Goal: Information Seeking & Learning: Learn about a topic

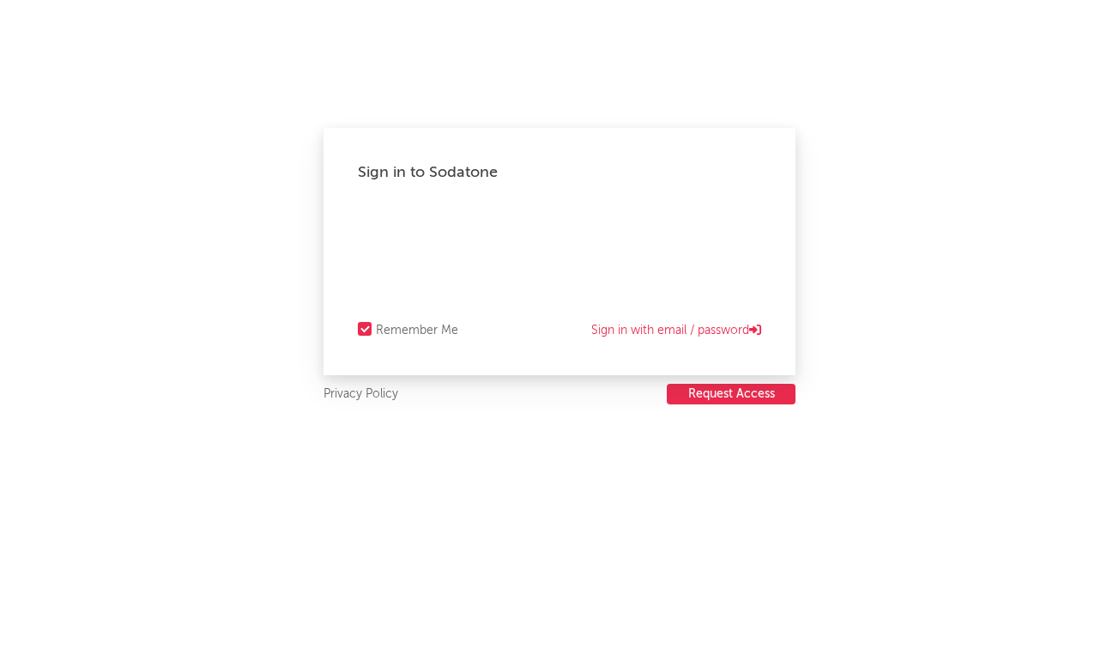
select select "recorded_music"
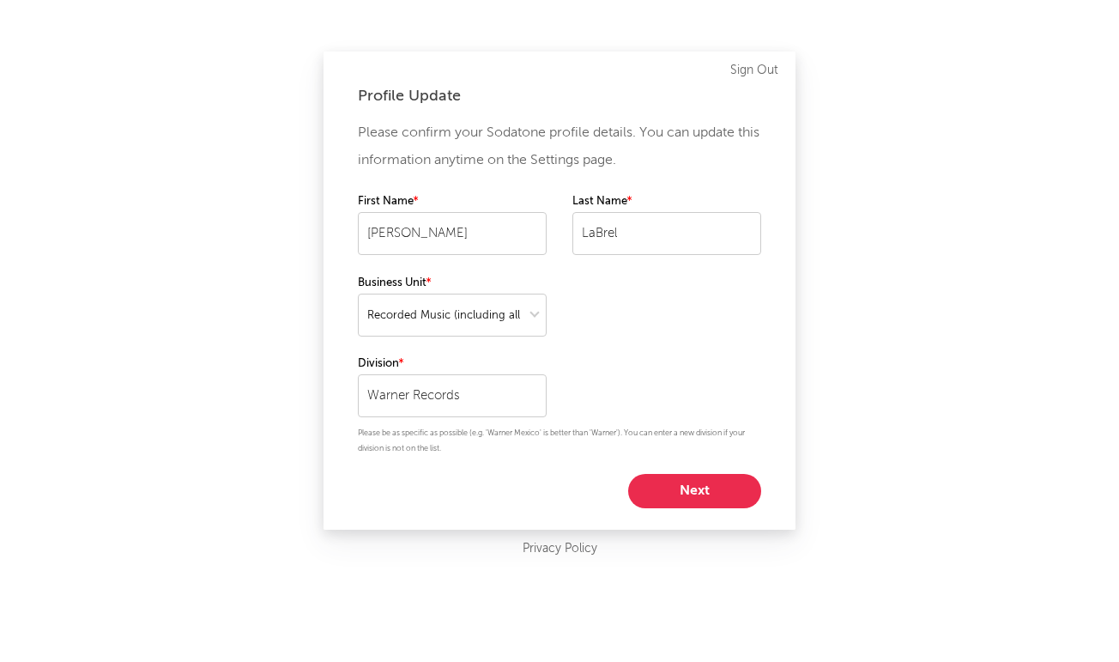
click at [682, 487] on button "Next" at bounding box center [694, 491] width 133 height 34
select select "director_vp"
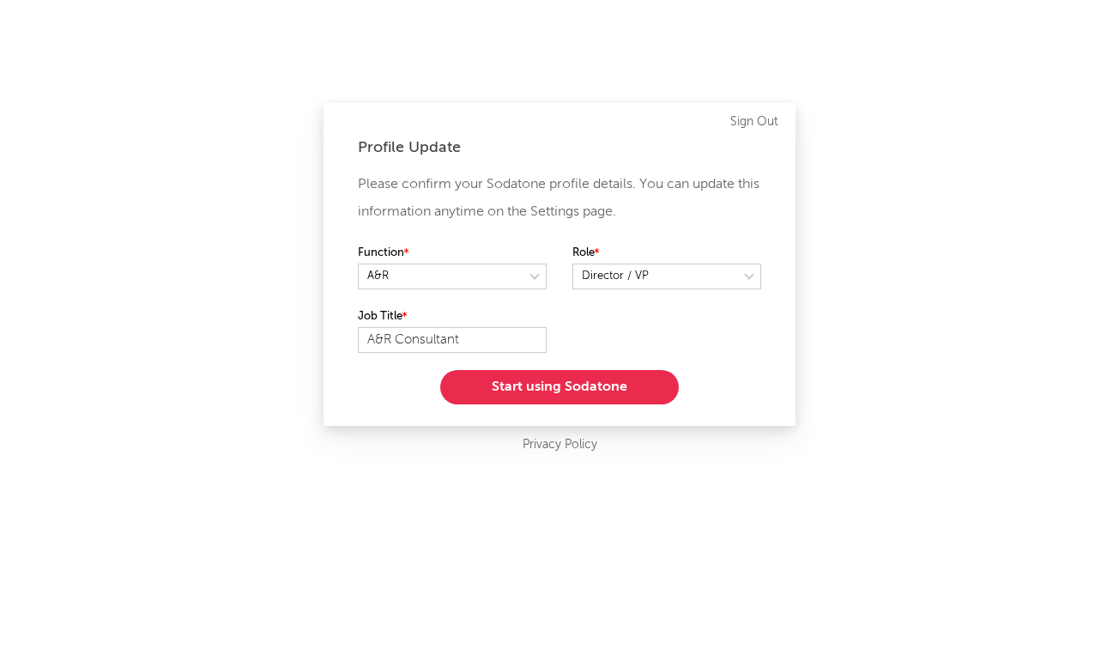
click at [554, 388] on button "Start using Sodatone" at bounding box center [559, 387] width 239 height 34
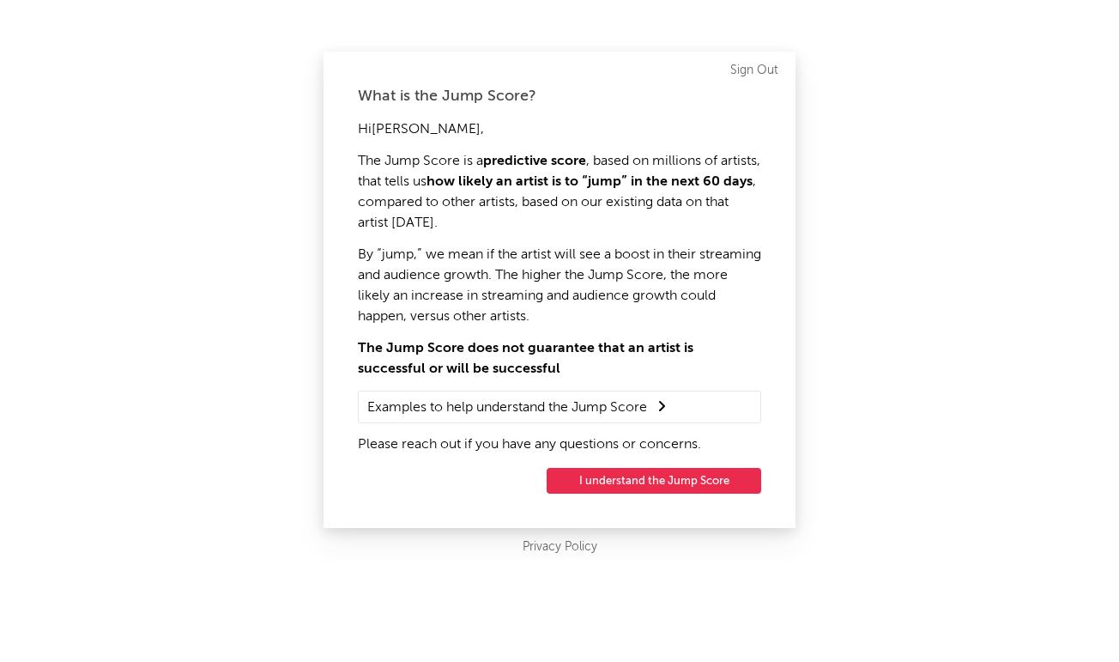
click at [599, 472] on button "I understand the Jump Score" at bounding box center [654, 481] width 215 height 26
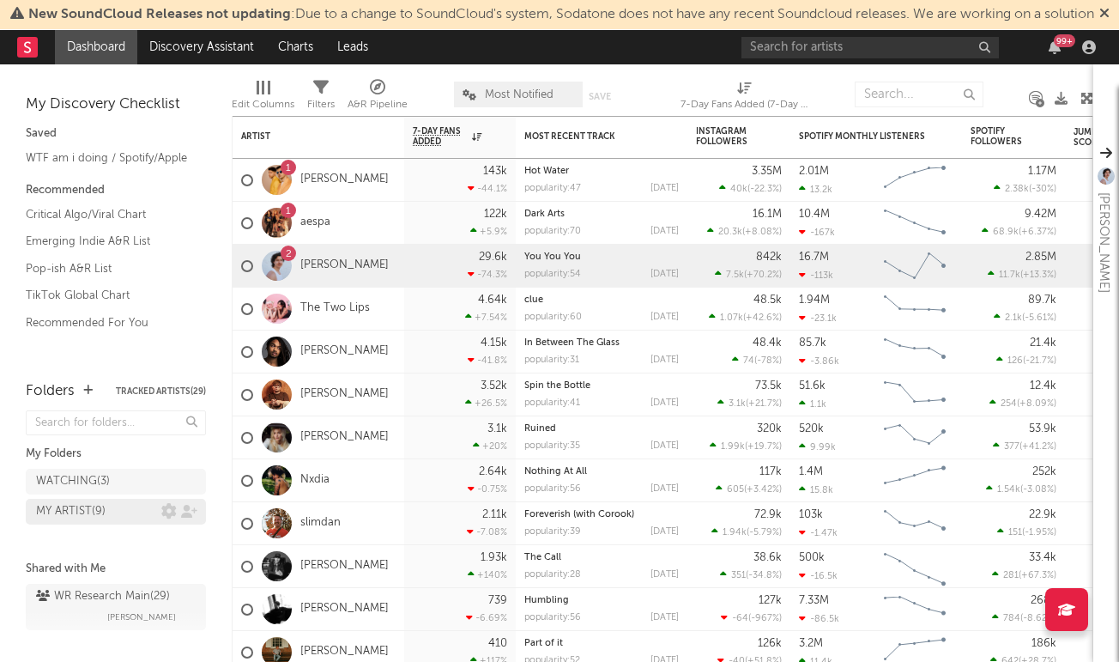
click at [57, 518] on div "MY ARTIST ( 9 )" at bounding box center [71, 511] width 70 height 21
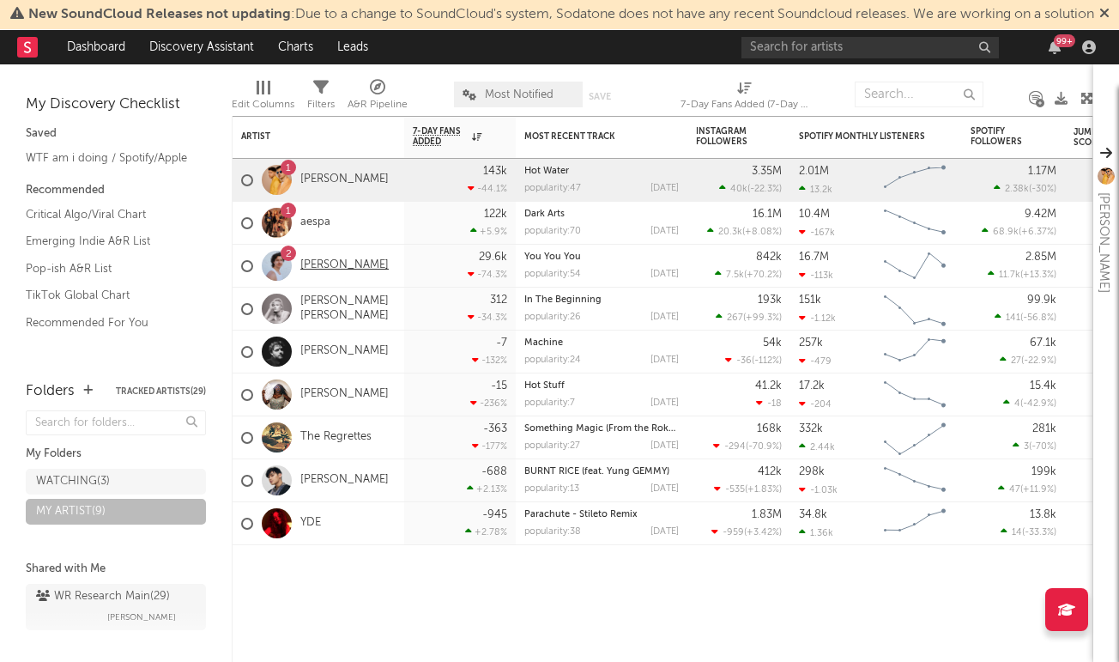
click at [334, 273] on link "[PERSON_NAME]" at bounding box center [344, 265] width 88 height 15
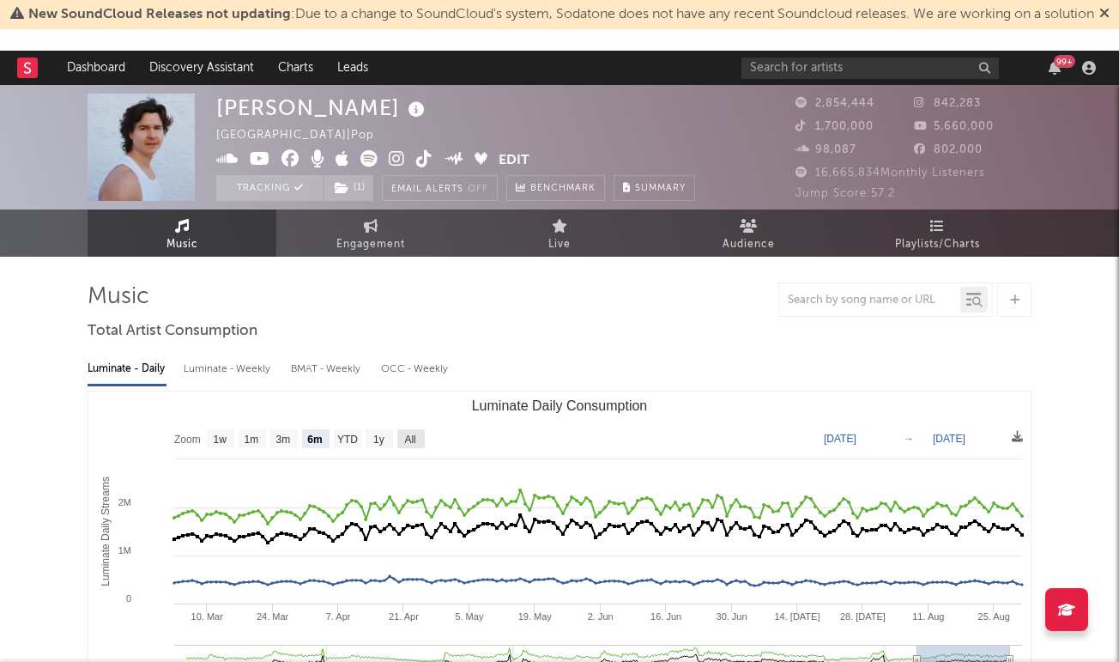
click at [411, 442] on text "All" at bounding box center [409, 439] width 11 height 12
select select "All"
type input "[DATE]"
